Goal: Book appointment/travel/reservation

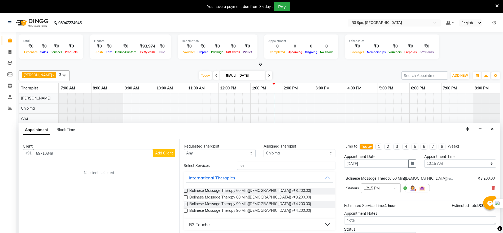
select select "86019"
select select "615"
select select "tentative"
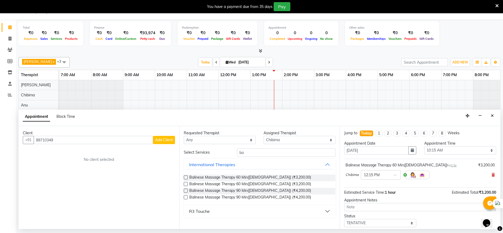
scroll to position [32, 0]
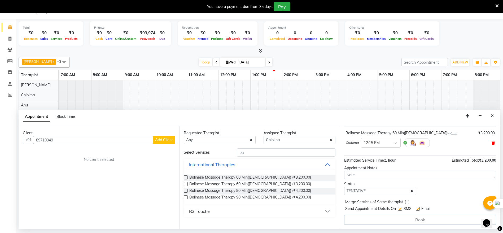
click at [492, 141] on icon at bounding box center [493, 143] width 3 height 4
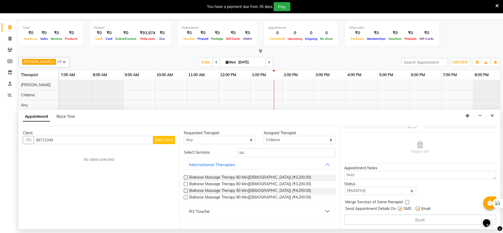
scroll to position [27, 0]
click at [499, 7] on div "You have a payment due from 35 days Pay" at bounding box center [251, 6] width 503 height 13
click at [498, 6] on icon at bounding box center [496, 5] width 3 height 5
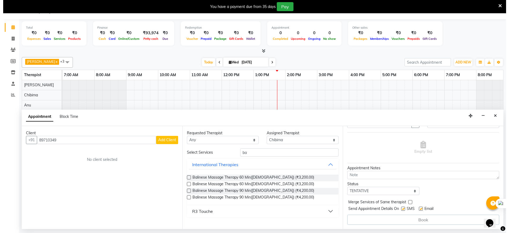
scroll to position [0, 0]
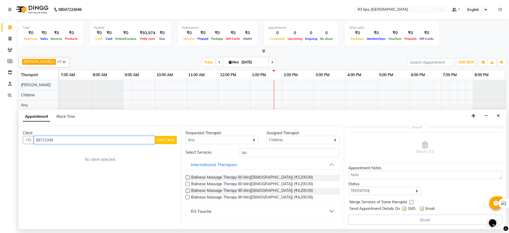
click at [83, 142] on input "89710349" at bounding box center [94, 140] width 121 height 8
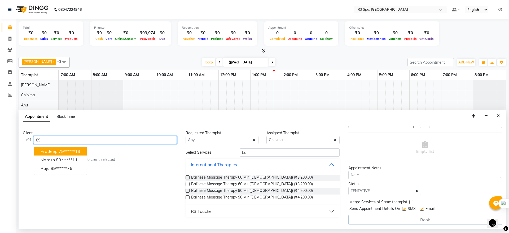
type input "8"
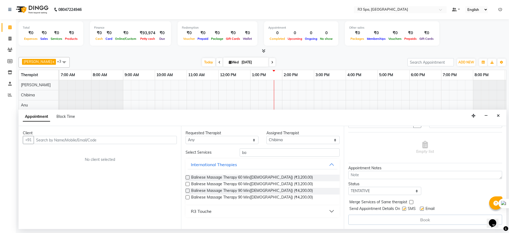
click at [99, 58] on div "[PERSON_NAME] x Annu x [PERSON_NAME] x +3 UnSelect All Anila Anu Chibima [PERSO…" at bounding box center [263, 62] width 488 height 11
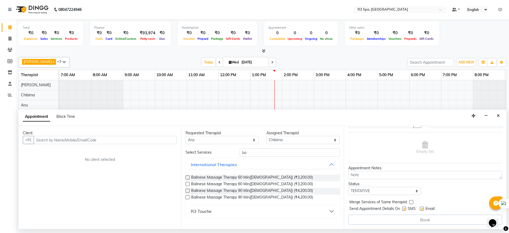
click at [191, 10] on nav "08047224946 Select Location × R3 Spa, [GEOGRAPHIC_DATA] Default Panel My Panel …" at bounding box center [254, 9] width 509 height 19
click at [297, 4] on nav "08047224946 Select Location × R3 Spa, [GEOGRAPHIC_DATA] Default Panel My Panel …" at bounding box center [254, 9] width 509 height 19
click at [80, 139] on input "text" at bounding box center [105, 140] width 143 height 8
